Goal: Task Accomplishment & Management: Use online tool/utility

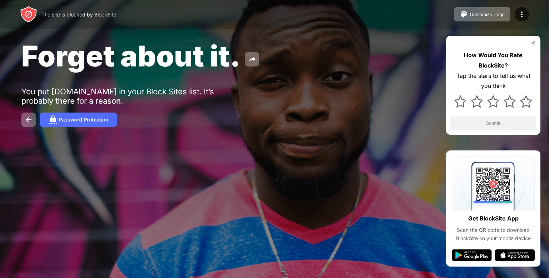
click at [78, 98] on div "You put [DOMAIN_NAME] in your Block Sites list. It’s probably there for a reaso…" at bounding box center [131, 96] width 221 height 19
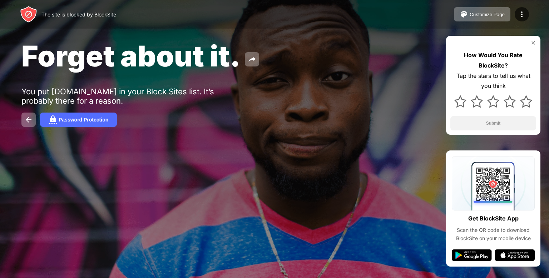
click at [78, 98] on div "You put [DOMAIN_NAME] in your Block Sites list. It’s probably there for a reaso…" at bounding box center [131, 96] width 221 height 19
click at [246, 61] on button at bounding box center [252, 59] width 14 height 14
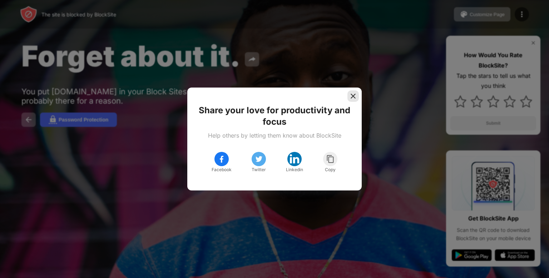
click at [356, 99] on img at bounding box center [352, 96] width 7 height 7
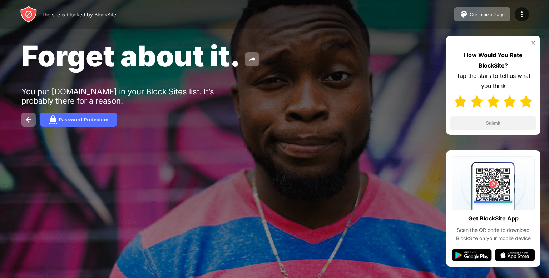
click at [525, 100] on img at bounding box center [526, 101] width 12 height 12
click at [516, 121] on button "Submit" at bounding box center [493, 123] width 86 height 14
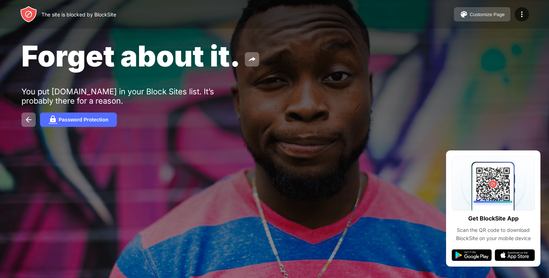
click at [506, 18] on button "Customize Page" at bounding box center [482, 14] width 56 height 14
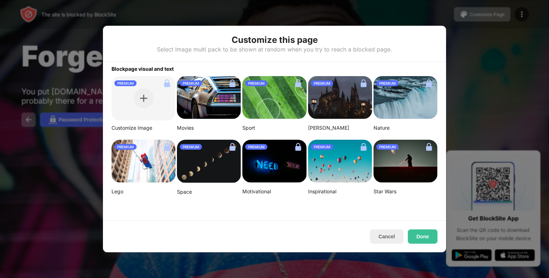
click at [459, 27] on div at bounding box center [274, 139] width 549 height 278
